Goal: Information Seeking & Learning: Check status

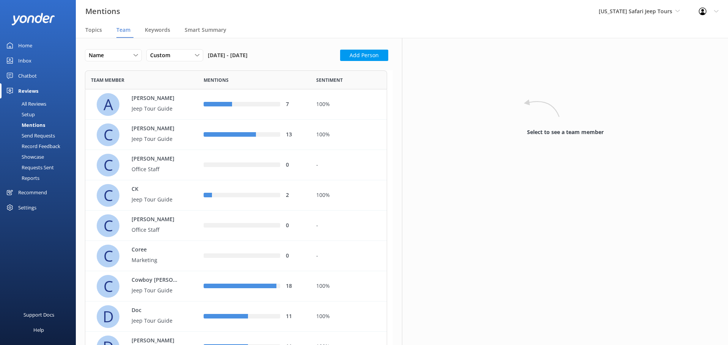
scroll to position [802, 296]
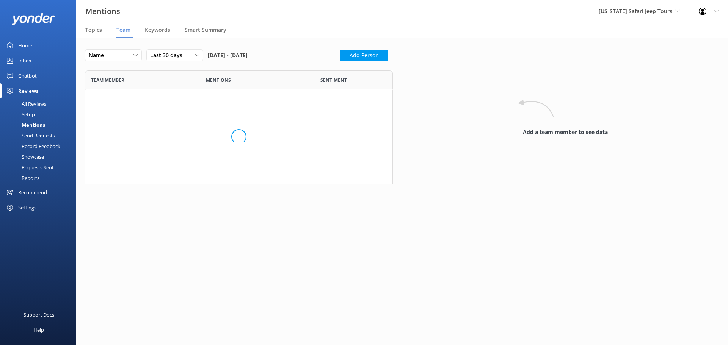
scroll to position [802, 296]
